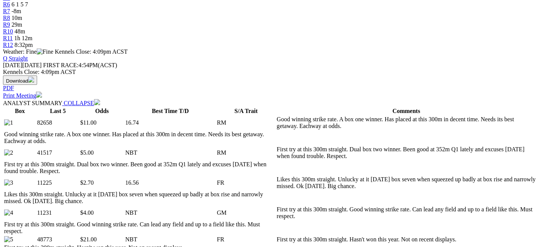
scroll to position [30, 0]
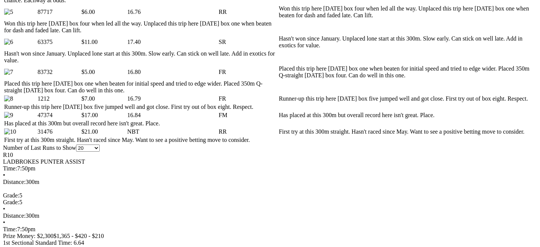
scroll to position [523, 0]
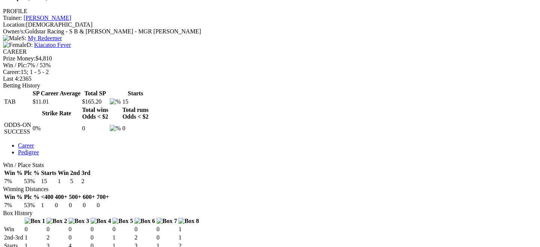
scroll to position [281, 0]
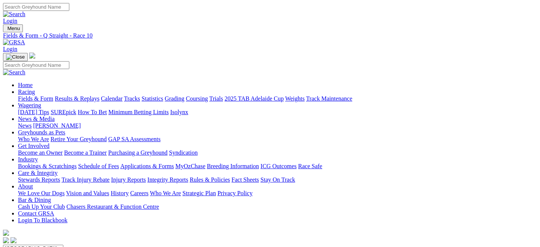
click at [34, 95] on link "Fields & Form" at bounding box center [35, 98] width 35 height 6
click at [31, 95] on link "Fields & Form" at bounding box center [35, 98] width 35 height 6
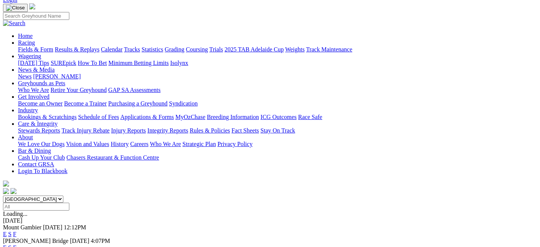
scroll to position [49, 0]
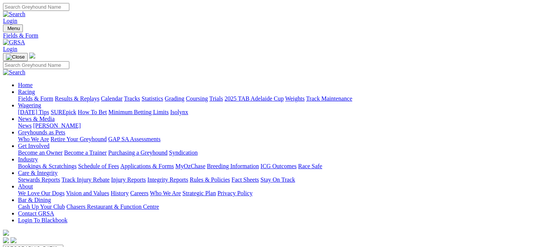
click at [63, 244] on select "[GEOGRAPHIC_DATA] [GEOGRAPHIC_DATA] [GEOGRAPHIC_DATA] [GEOGRAPHIC_DATA] [GEOGRA…" at bounding box center [33, 247] width 60 height 7
select select "QLD"
click at [35, 244] on select "[GEOGRAPHIC_DATA] [GEOGRAPHIC_DATA] [GEOGRAPHIC_DATA] [GEOGRAPHIC_DATA] [GEOGRA…" at bounding box center [33, 247] width 60 height 7
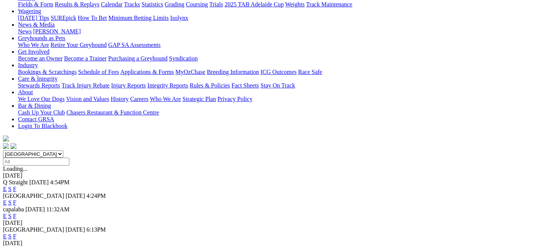
scroll to position [95, 0]
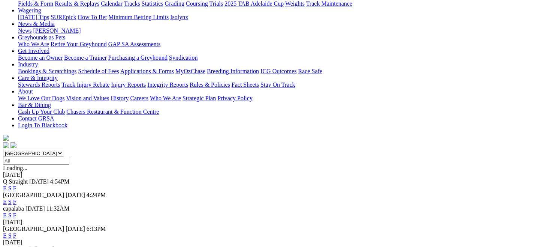
click at [7, 232] on link "E" at bounding box center [5, 235] width 4 height 6
